Goal: Task Accomplishment & Management: Complete application form

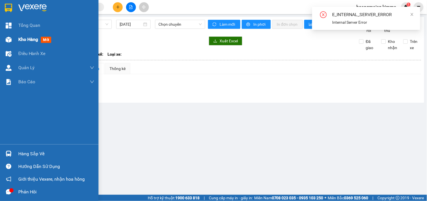
click at [12, 40] on div at bounding box center [9, 40] width 10 height 10
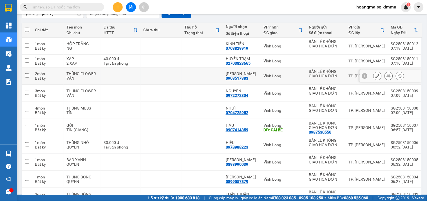
scroll to position [91, 0]
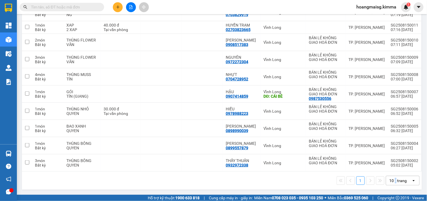
click at [392, 180] on div "10 / trang" at bounding box center [398, 180] width 17 height 6
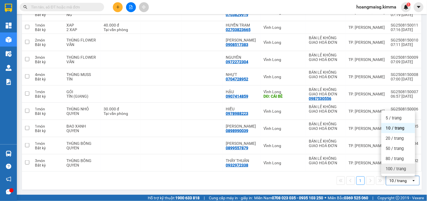
click at [395, 169] on span "100 / trang" at bounding box center [396, 169] width 20 height 6
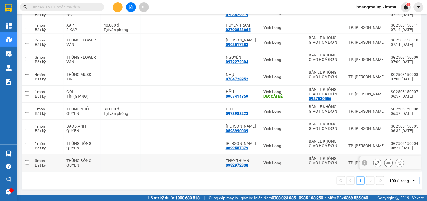
click at [26, 161] on input "checkbox" at bounding box center [27, 162] width 4 height 4
checkbox input "true"
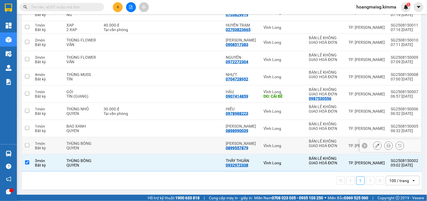
click at [27, 146] on input "checkbox" at bounding box center [27, 145] width 4 height 4
checkbox input "true"
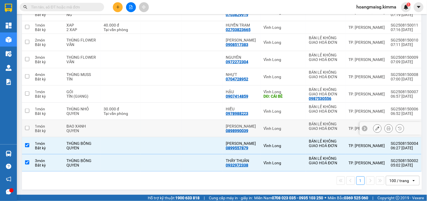
scroll to position [0, 0]
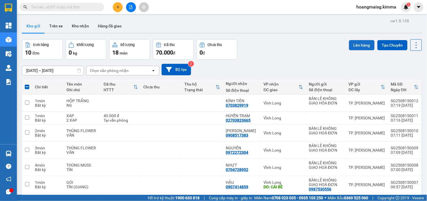
click at [352, 48] on button "Lên hàng" at bounding box center [362, 45] width 26 height 10
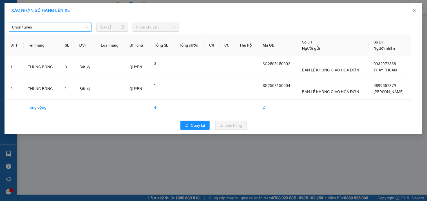
click at [43, 29] on span "Chọn tuyến" at bounding box center [50, 27] width 76 height 8
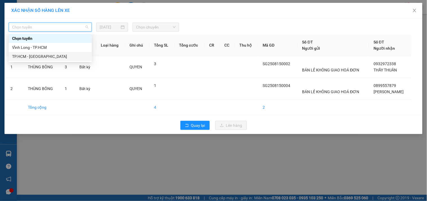
click at [34, 55] on div "TP.HCM - [GEOGRAPHIC_DATA]" at bounding box center [50, 56] width 76 height 6
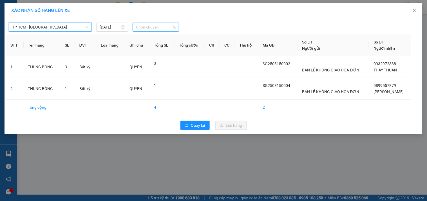
click at [146, 26] on span "Chọn chuyến" at bounding box center [156, 27] width 40 height 8
click at [419, 10] on span "Close" at bounding box center [415, 11] width 16 height 16
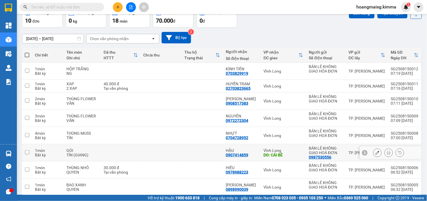
scroll to position [28, 0]
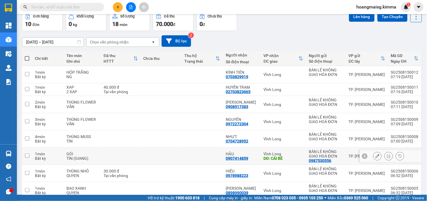
click at [376, 156] on button at bounding box center [378, 156] width 8 height 10
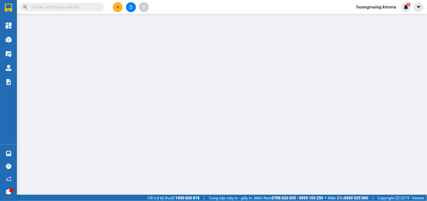
type input "0987530556"
type input "BÁN LẺ KHÔNG GIAO HOÁ ĐƠN"
type input "0907414859"
type input "HẬU"
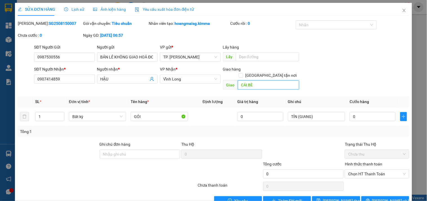
click at [265, 80] on input "CÁI BÈ" at bounding box center [268, 84] width 61 height 9
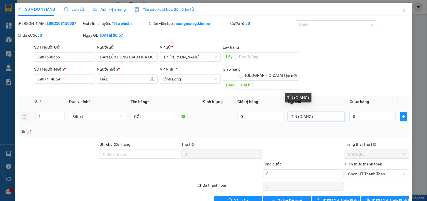
click at [327, 112] on input "TÍN (GIANG)" at bounding box center [316, 116] width 57 height 9
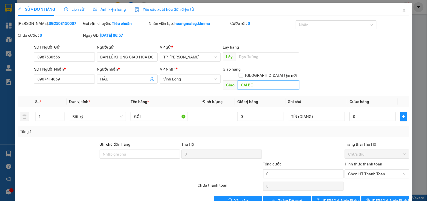
click at [270, 80] on input "CÁI BÈ" at bounding box center [268, 84] width 61 height 9
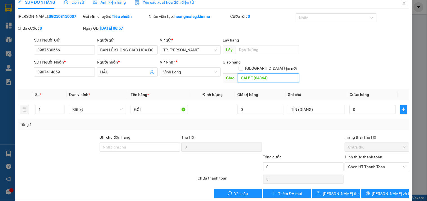
scroll to position [9, 0]
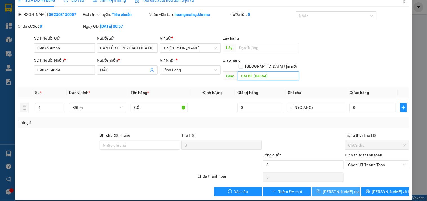
type input "CÁI BÈ (04364)"
click at [317, 187] on button "[PERSON_NAME] thay đổi" at bounding box center [336, 191] width 48 height 9
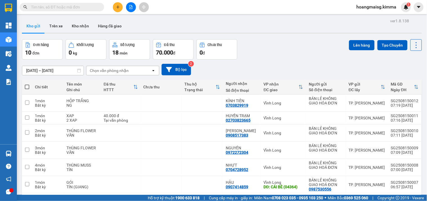
click at [132, 9] on icon "file-add" at bounding box center [131, 7] width 3 height 4
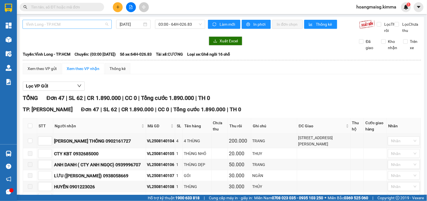
click at [61, 24] on span "Vĩnh Long - TP.HCM" at bounding box center [67, 24] width 83 height 8
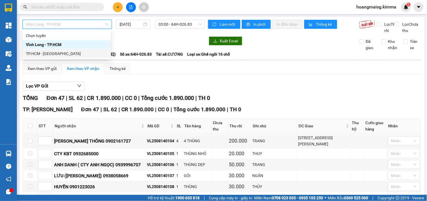
click at [45, 52] on div "TP.HCM - [GEOGRAPHIC_DATA]" at bounding box center [66, 53] width 81 height 6
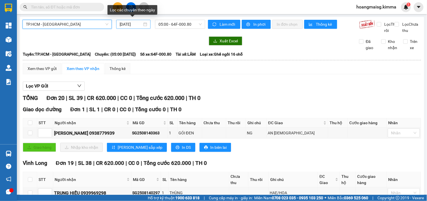
click at [138, 25] on input "[DATE]" at bounding box center [131, 24] width 23 height 6
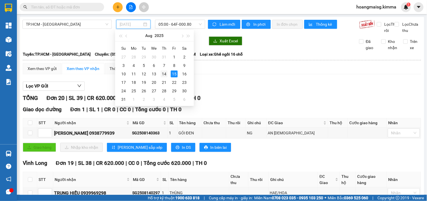
click at [162, 74] on div "14" at bounding box center [164, 73] width 7 height 7
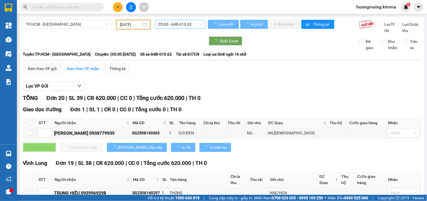
click at [174, 23] on span "05:00 - 64B-010.62" at bounding box center [180, 24] width 43 height 8
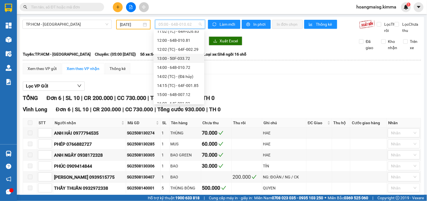
scroll to position [126, 0]
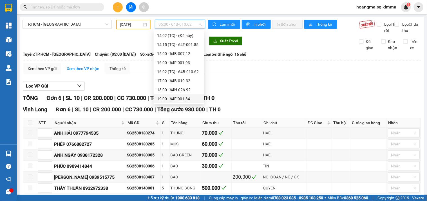
click at [171, 94] on div "19:00 - 64F-001.84" at bounding box center [179, 98] width 51 height 9
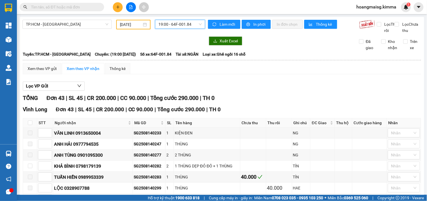
click at [130, 23] on input "[DATE]" at bounding box center [131, 24] width 22 height 6
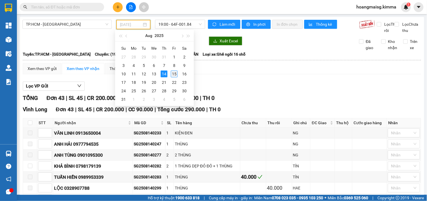
click at [175, 73] on div "15" at bounding box center [174, 73] width 7 height 7
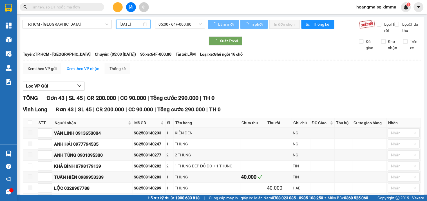
type input "[DATE]"
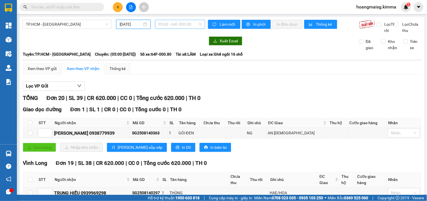
click at [171, 25] on span "05:00 - 64F-000.80" at bounding box center [180, 24] width 43 height 8
click at [56, 72] on div "Xem theo VP gửi" at bounding box center [42, 68] width 29 height 6
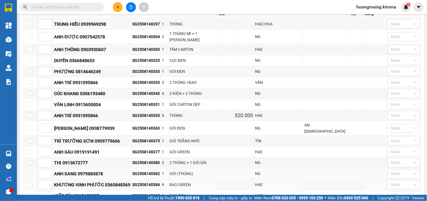
scroll to position [190, 0]
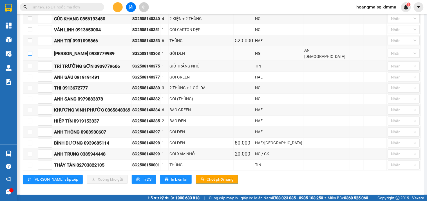
click at [31, 51] on input "checkbox" at bounding box center [30, 53] width 5 height 5
checkbox input "true"
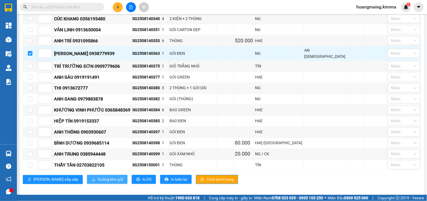
click at [98, 176] on span "Xuống kho gửi" at bounding box center [110, 179] width 25 height 6
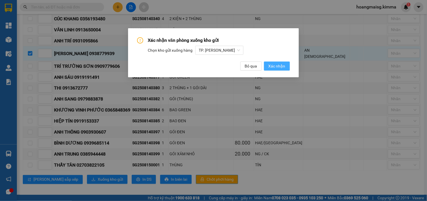
click at [271, 68] on span "Xác nhận" at bounding box center [277, 66] width 17 height 6
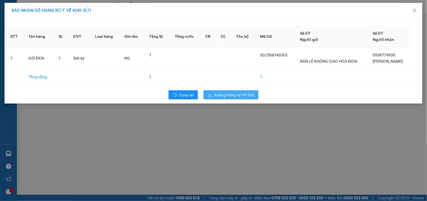
click at [227, 92] on span "Xuống hàng tại VP Gửi" at bounding box center [234, 95] width 40 height 6
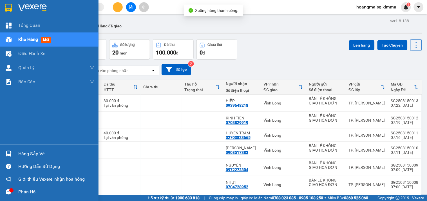
click at [8, 39] on img at bounding box center [9, 40] width 6 height 6
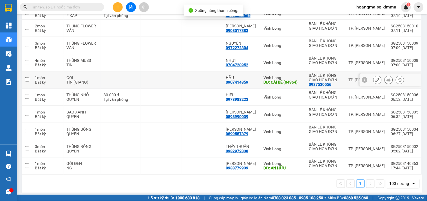
scroll to position [125, 0]
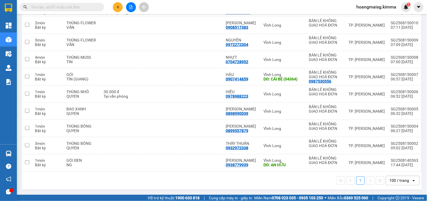
click at [390, 180] on div "100 / trang" at bounding box center [400, 180] width 20 height 6
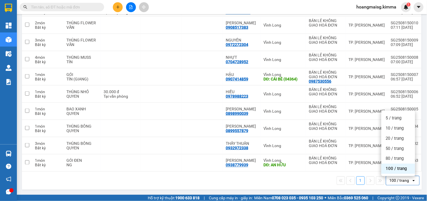
click at [392, 170] on div "100 / trang" at bounding box center [399, 168] width 34 height 10
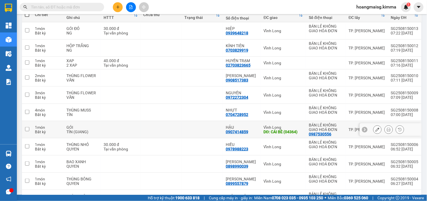
scroll to position [32, 0]
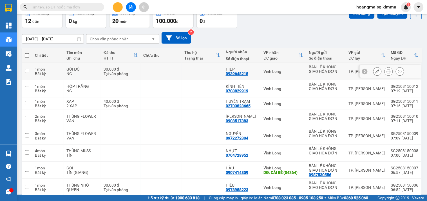
click at [27, 70] on input "checkbox" at bounding box center [27, 71] width 4 height 4
checkbox input "true"
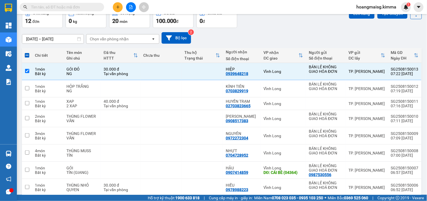
click at [26, 54] on span at bounding box center [27, 55] width 5 height 5
click at [27, 52] on input "checkbox" at bounding box center [27, 52] width 0 height 0
checkbox input "true"
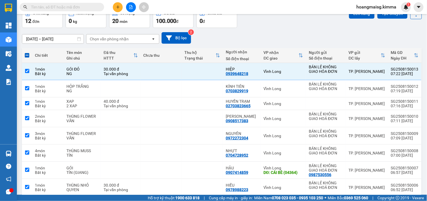
checkbox input "true"
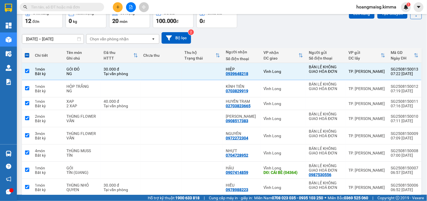
checkbox input "true"
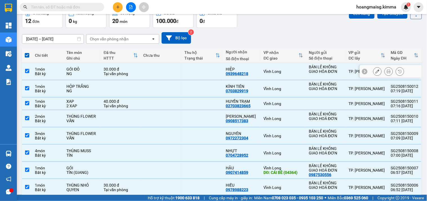
click at [27, 71] on input "checkbox" at bounding box center [27, 71] width 4 height 4
checkbox input "false"
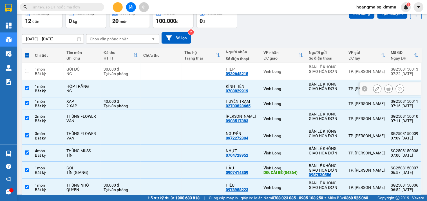
click at [26, 86] on input "checkbox" at bounding box center [27, 88] width 4 height 4
checkbox input "false"
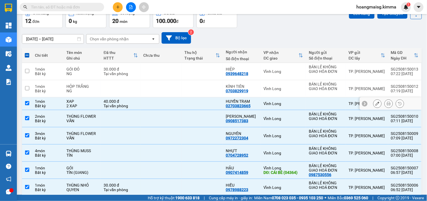
click at [28, 101] on input "checkbox" at bounding box center [27, 103] width 4 height 4
checkbox input "false"
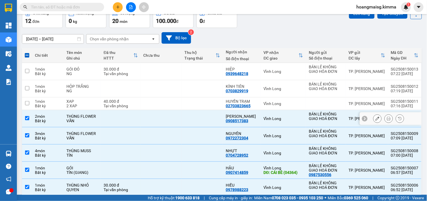
click at [27, 116] on input "checkbox" at bounding box center [27, 118] width 4 height 4
checkbox input "false"
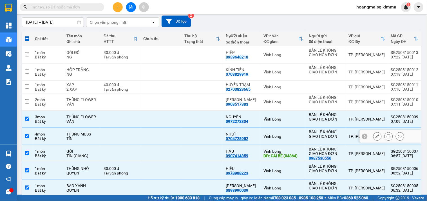
scroll to position [63, 0]
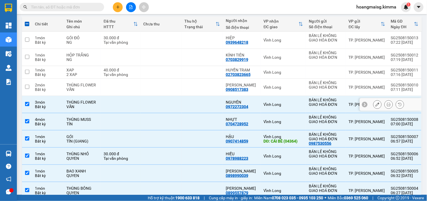
click at [27, 103] on input "checkbox" at bounding box center [27, 104] width 4 height 4
checkbox input "false"
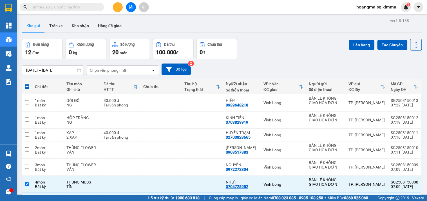
scroll to position [0, 0]
click at [363, 40] on button "Lên hàng" at bounding box center [362, 45] width 26 height 10
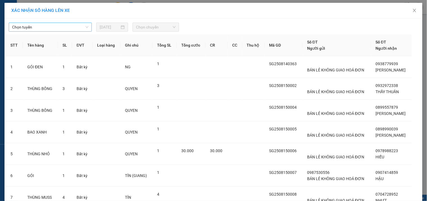
click at [63, 27] on span "Chọn tuyến" at bounding box center [50, 27] width 76 height 8
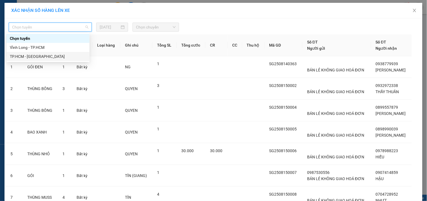
click at [31, 53] on div "TP.HCM - [GEOGRAPHIC_DATA]" at bounding box center [47, 56] width 83 height 9
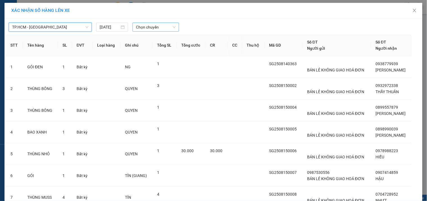
click at [133, 28] on div "Chọn chuyến" at bounding box center [156, 27] width 46 height 9
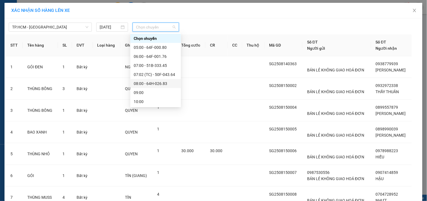
click at [142, 82] on div "08:00 - 64H-026.83" at bounding box center [156, 83] width 44 height 6
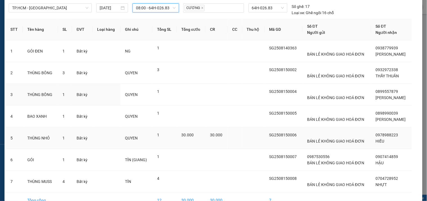
scroll to position [52, 0]
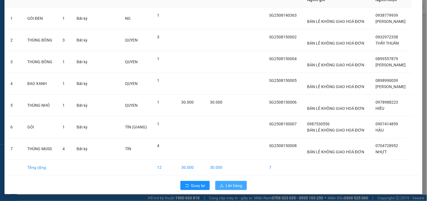
click at [223, 184] on button "Lên hàng" at bounding box center [231, 185] width 32 height 9
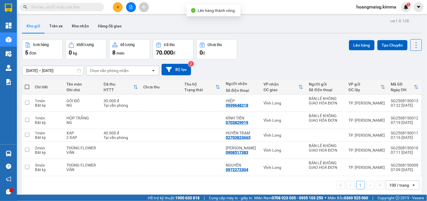
click at [286, 59] on div "Đơn hàng 5 đơn Khối lượng 0 kg Số lượng 8 món Đã thu 70.000 đ Chưa thu 0 đ Lên …" at bounding box center [222, 49] width 400 height 20
click at [130, 5] on icon "file-add" at bounding box center [131, 7] width 3 height 4
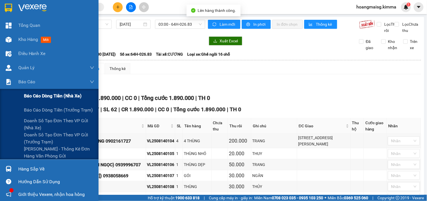
click at [30, 97] on span "Báo cáo dòng tiền (nhà xe)" at bounding box center [53, 95] width 58 height 7
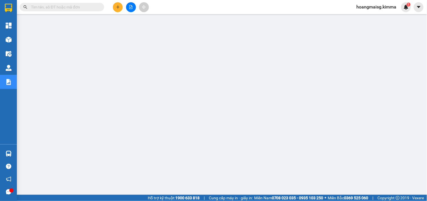
click at [57, 8] on input "text" at bounding box center [64, 7] width 66 height 6
paste input "SG2508140399"
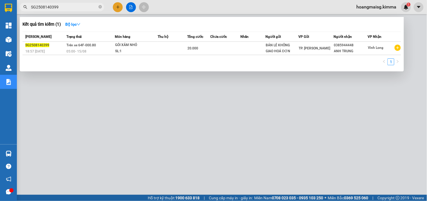
type input "SG2508140399"
click at [118, 8] on div at bounding box center [213, 100] width 427 height 201
click at [118, 8] on icon "plus" at bounding box center [118, 6] width 0 height 3
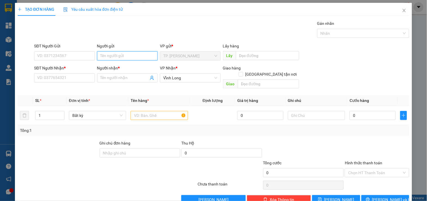
click at [121, 55] on input "Người gửi" at bounding box center [127, 55] width 61 height 9
click at [127, 55] on input "Người gửi" at bounding box center [127, 55] width 61 height 9
type input "bán"
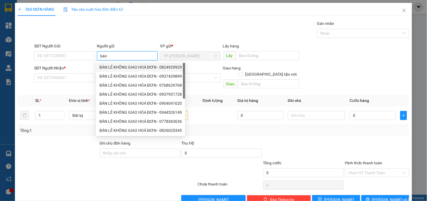
drag, startPoint x: 121, startPoint y: 65, endPoint x: 108, endPoint y: 62, distance: 13.0
click at [119, 65] on div "BÁN LẺ KHÔNG GIAO HOÁ ĐƠN - 0824929929" at bounding box center [140, 67] width 83 height 6
type input "0824929929"
type input "BÁN LẺ KHÔNG GIAO HOÁ ĐƠN"
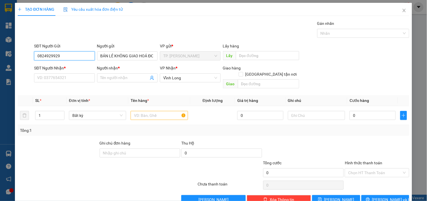
click at [71, 52] on input "0824929929" at bounding box center [64, 55] width 61 height 9
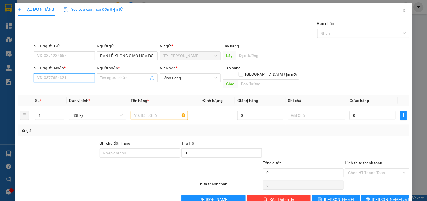
click at [70, 78] on input "SĐT Người Nhận *" at bounding box center [64, 77] width 61 height 9
type input "0000000000"
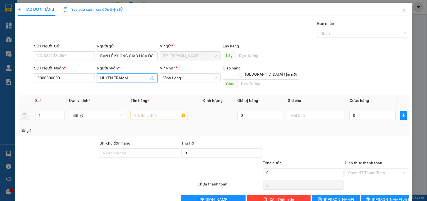
type input "HUYỀN TRẠMM"
click at [213, 114] on td at bounding box center [212, 115] width 45 height 19
click at [170, 111] on input "text" at bounding box center [159, 115] width 57 height 9
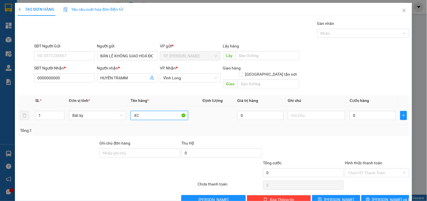
type input "X"
type input "XẤP"
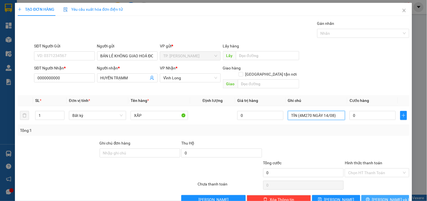
type input "TÍN (4M270 NGÀY 14/08)"
click at [387, 196] on span "[PERSON_NAME] và In" at bounding box center [391, 199] width 39 height 6
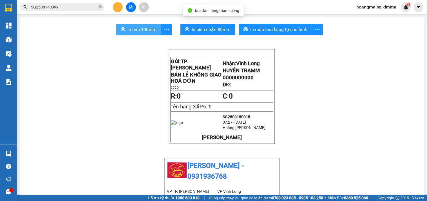
click at [123, 24] on button "In tem 100mm" at bounding box center [138, 29] width 45 height 11
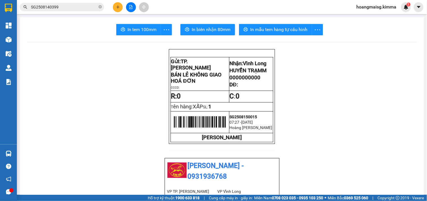
click at [97, 8] on input "SG2508140399" at bounding box center [64, 7] width 66 height 6
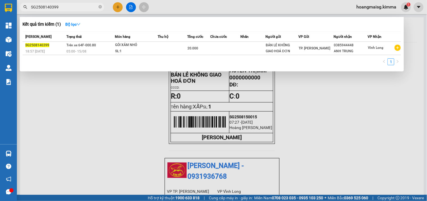
click at [97, 8] on input "SG2508140399" at bounding box center [64, 7] width 66 height 6
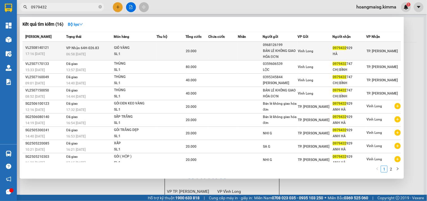
type input "0979432"
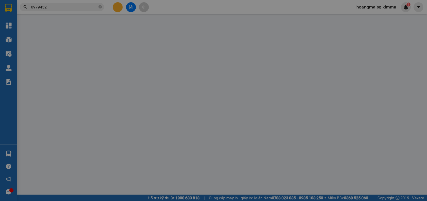
type input "0968126199"
type input "BÁN LẺ KHÔNG GIAO HÓA ĐƠN"
type input "0979432929"
type input "HÀ"
type input "20.000"
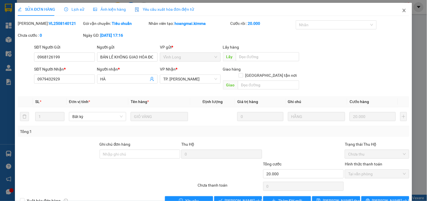
click at [402, 12] on icon "close" at bounding box center [404, 10] width 5 height 5
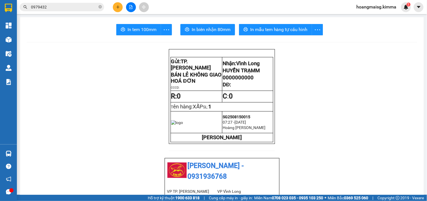
click at [85, 10] on input "0979432" at bounding box center [64, 7] width 66 height 6
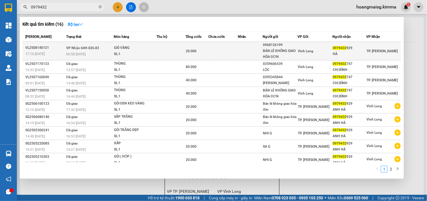
click at [112, 49] on td "VP Nhận 64H-026.83 06:58 [DATE]" at bounding box center [89, 51] width 49 height 19
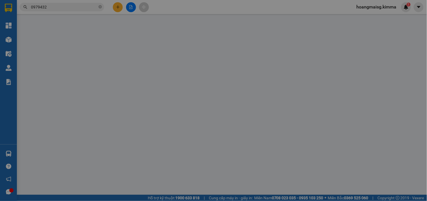
type input "0968126199"
type input "BÁN LẺ KHÔNG GIAO HÓA ĐƠN"
type input "0979432929"
type input "HÀ"
type input "20.000"
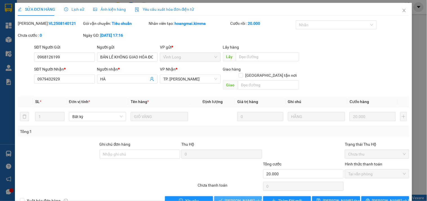
click at [235, 197] on span "[PERSON_NAME] và Giao hàng" at bounding box center [252, 200] width 54 height 6
